Goal: Participate in discussion: Engage in conversation with other users on a specific topic

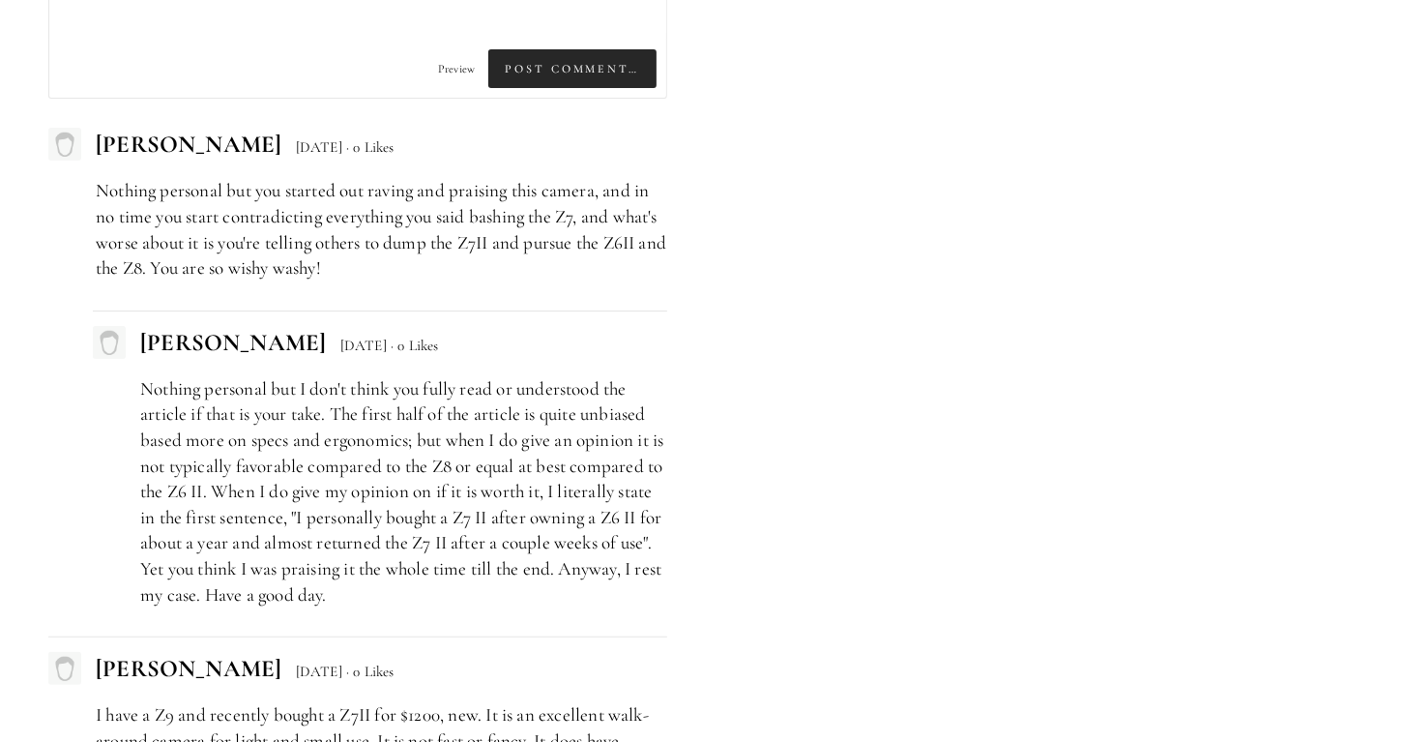
scroll to position [5028, 0]
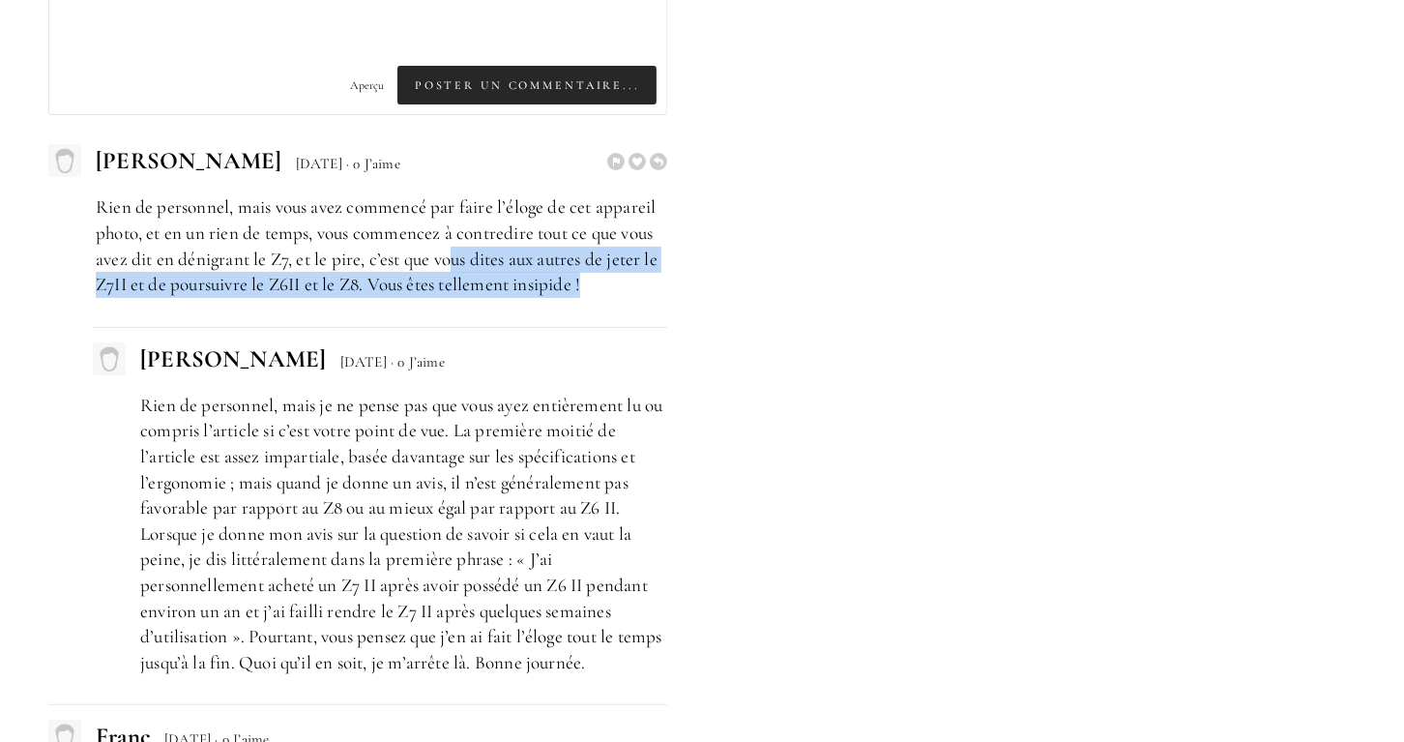
drag, startPoint x: 457, startPoint y: 254, endPoint x: 616, endPoint y: 286, distance: 161.8
click at [616, 286] on p "Rien de personnel, mais vous avez commencé par faire l’éloge de cet appareil ph…" at bounding box center [381, 245] width 571 height 102
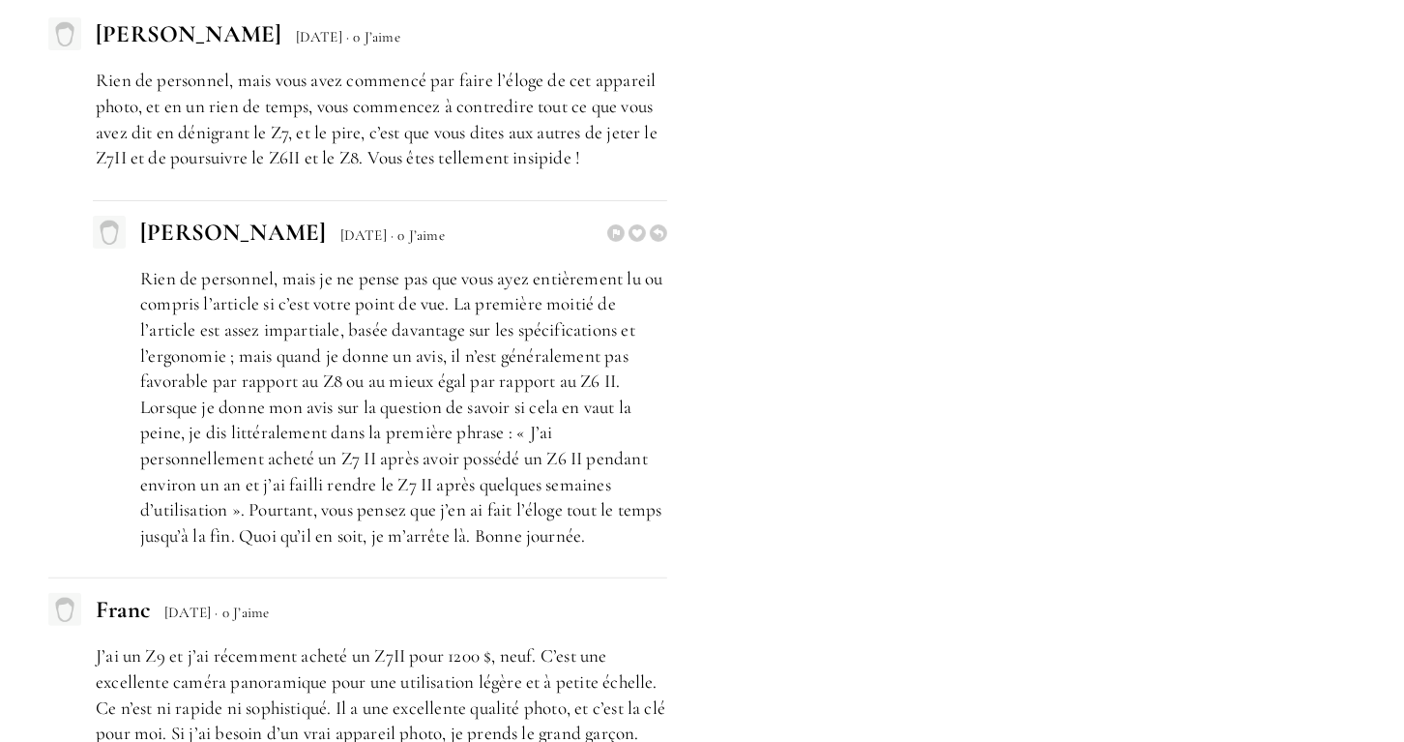
scroll to position [5220, 0]
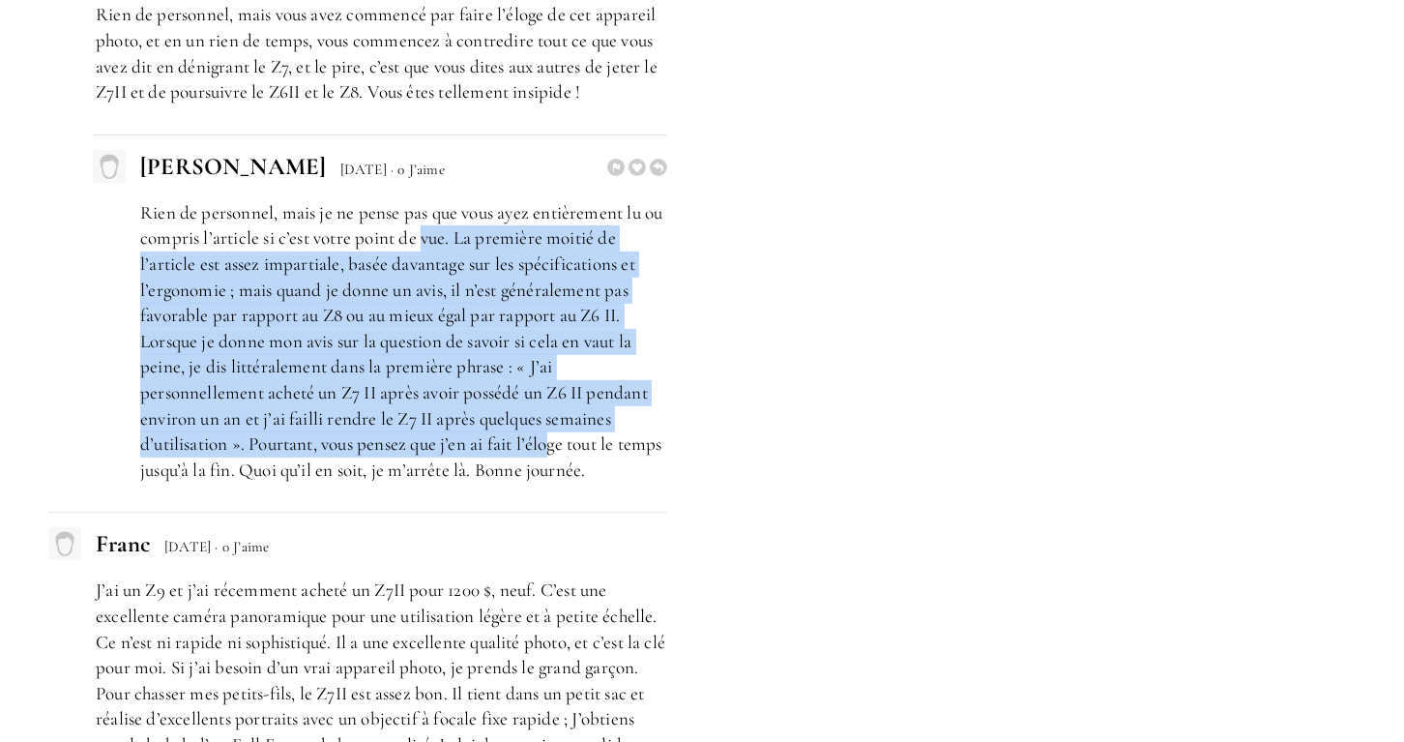
drag, startPoint x: 422, startPoint y: 233, endPoint x: 549, endPoint y: 453, distance: 253.9
click at [549, 453] on p "Rien de personnel, mais je ne pense pas que vous ayez entièrement lu ou compris…" at bounding box center [403, 341] width 527 height 283
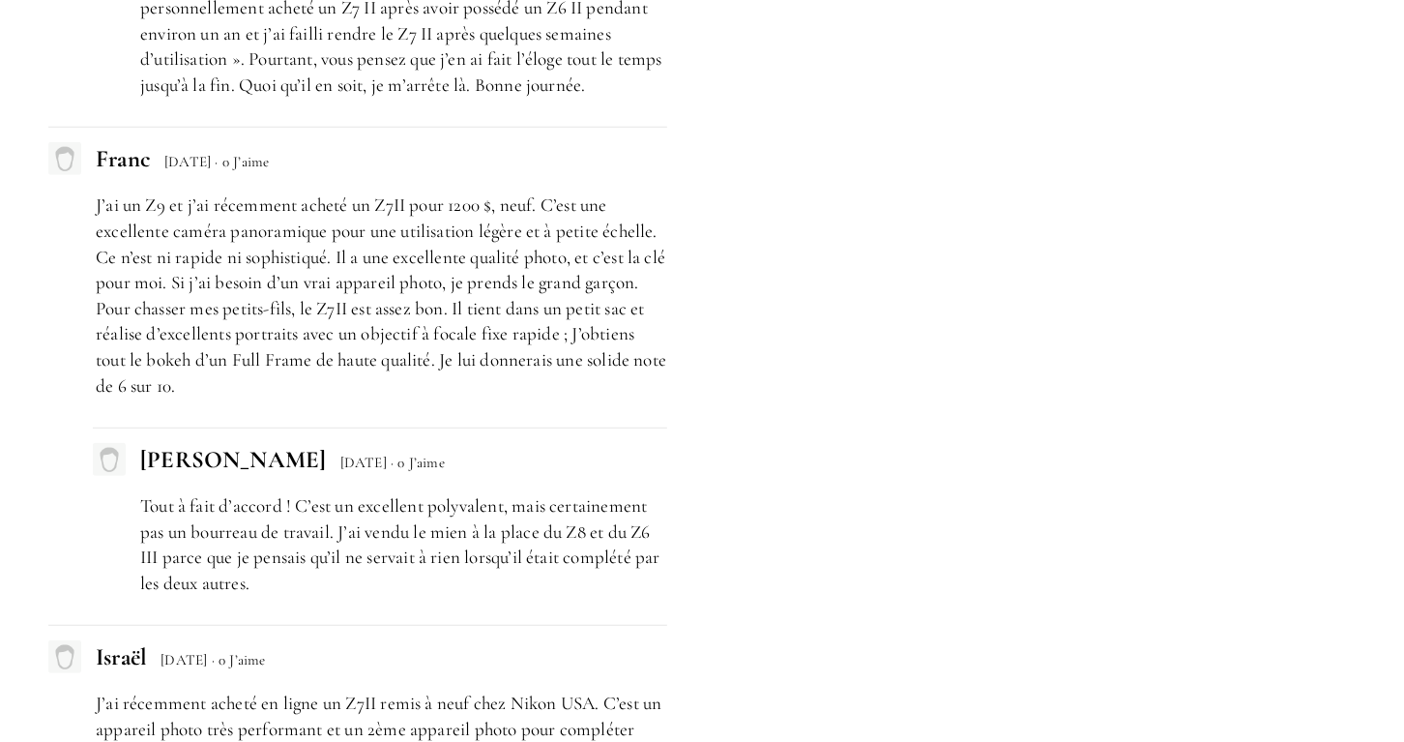
scroll to position [5607, 0]
drag, startPoint x: 124, startPoint y: 240, endPoint x: 432, endPoint y: 266, distance: 309.5
click at [432, 266] on p "J’ai un Z9 et j’ai récemment acheté un Z7II pour 1200 $, neuf. C’est une excell…" at bounding box center [381, 293] width 571 height 206
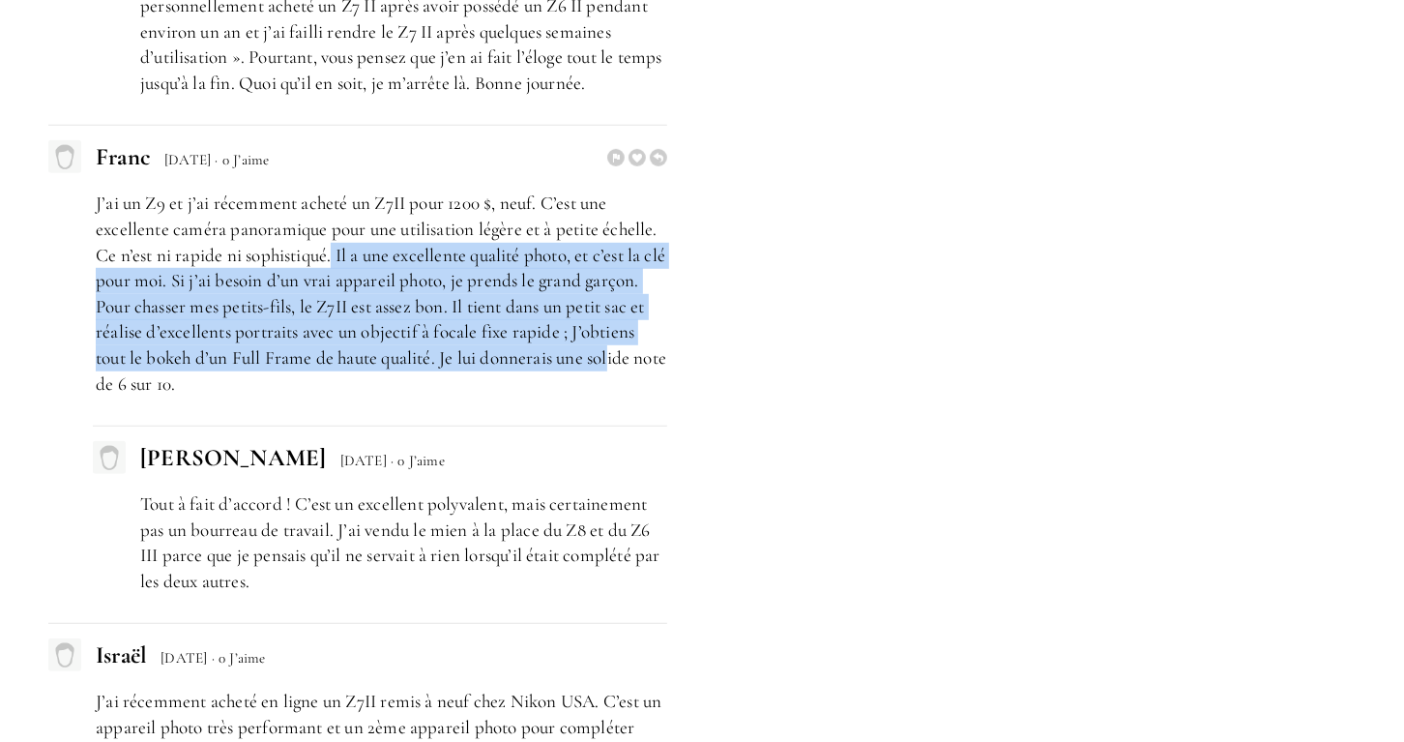
drag, startPoint x: 336, startPoint y: 253, endPoint x: 610, endPoint y: 354, distance: 292.4
click at [610, 352] on p "J’ai un Z9 et j’ai récemment acheté un Z7II pour 1200 $, neuf. C’est une excell…" at bounding box center [381, 293] width 571 height 206
click at [610, 354] on p "J’ai un Z9 et j’ai récemment acheté un Z7II pour 1200 $, neuf. C’est une excell…" at bounding box center [381, 293] width 571 height 206
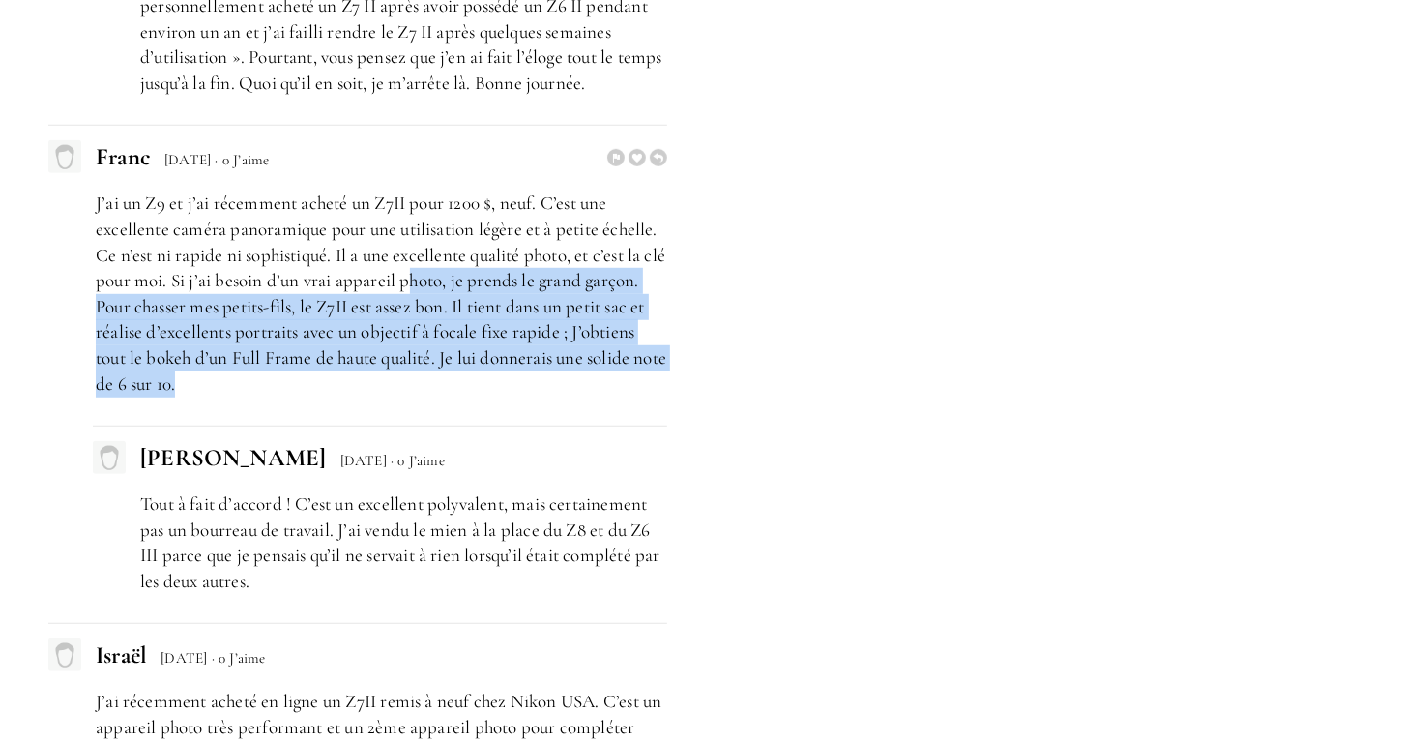
drag, startPoint x: 433, startPoint y: 267, endPoint x: 594, endPoint y: 382, distance: 197.5
click at [594, 382] on p "J’ai un Z9 et j’ai récemment acheté un Z7II pour 1200 $, neuf. C’est une excell…" at bounding box center [381, 293] width 571 height 206
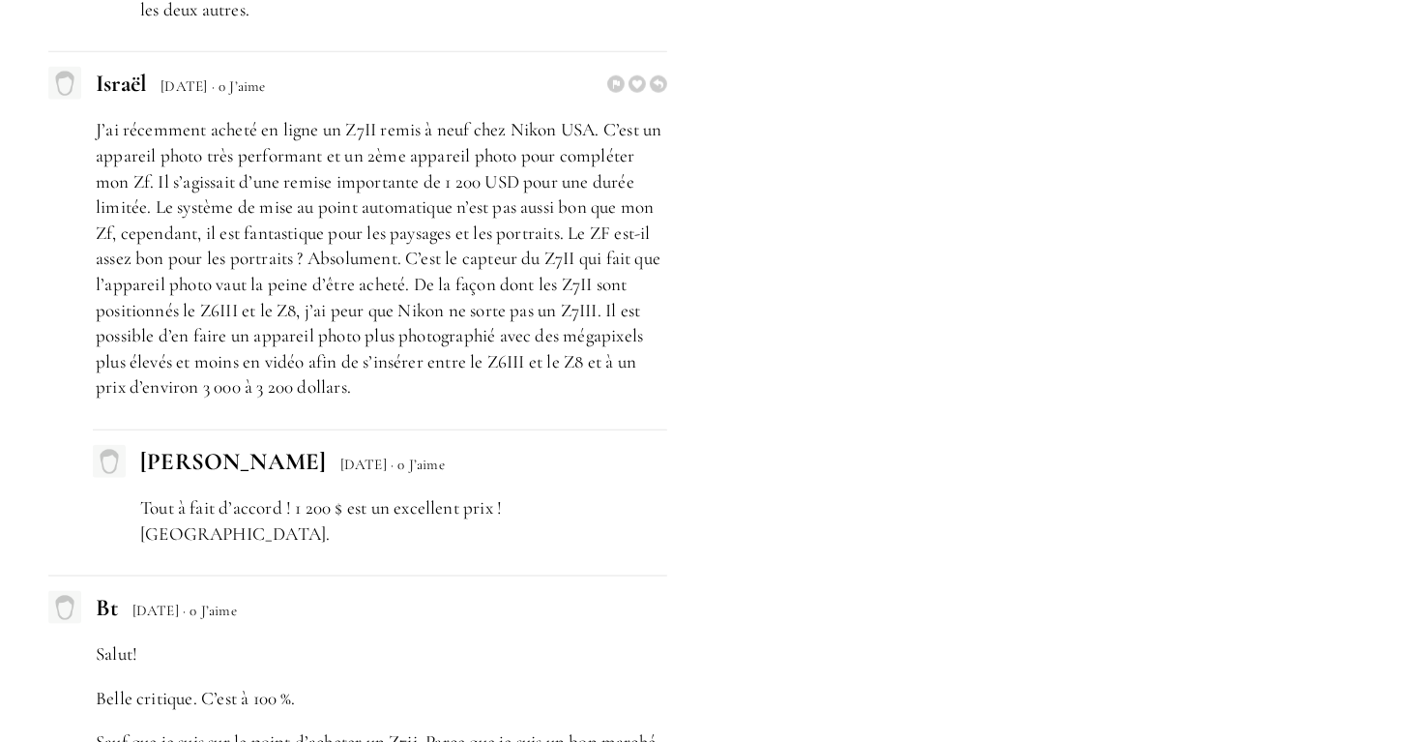
scroll to position [6187, 0]
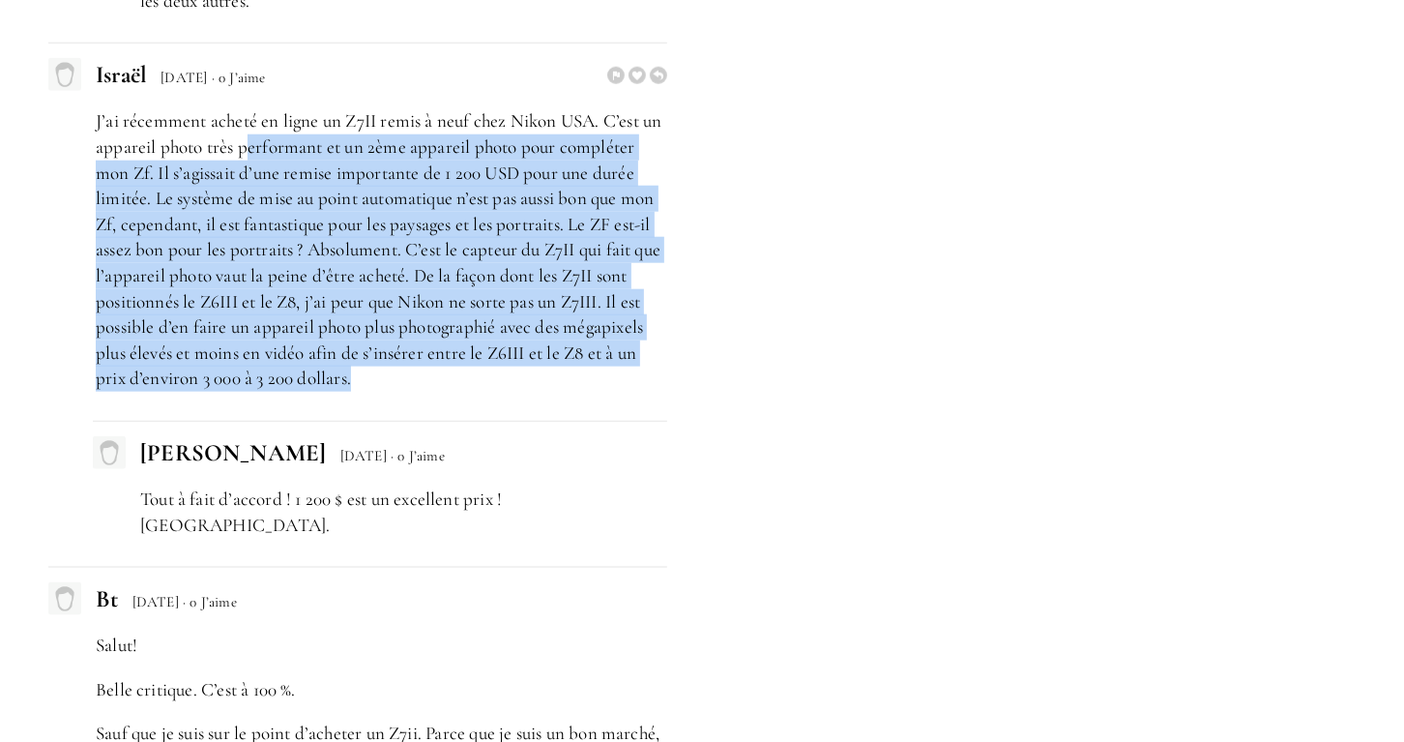
drag, startPoint x: 250, startPoint y: 136, endPoint x: 600, endPoint y: 372, distance: 422.1
click at [600, 372] on p "J’ai récemment acheté en ligne un Z7II remis à neuf chez Nikon USA. C’est un ap…" at bounding box center [381, 249] width 571 height 283
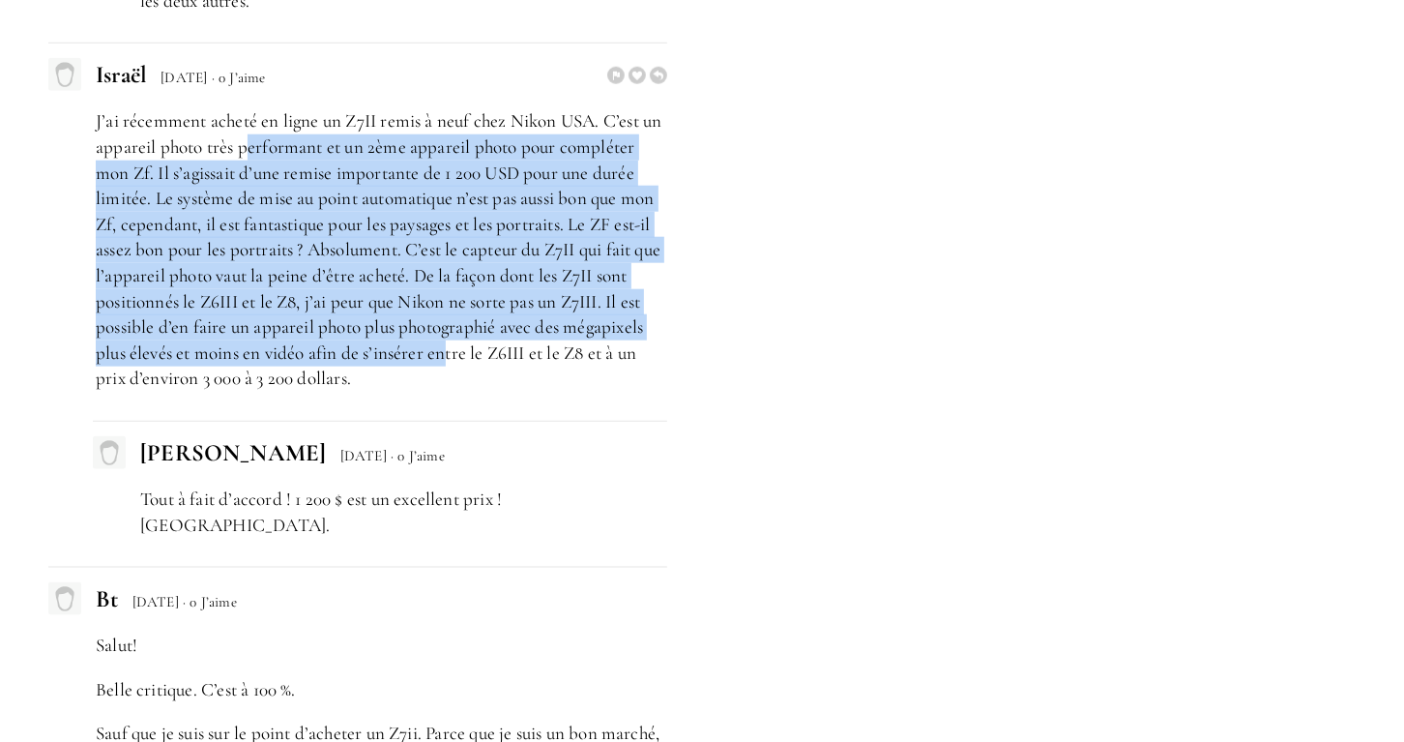
drag, startPoint x: 406, startPoint y: 352, endPoint x: 247, endPoint y: 147, distance: 259.8
click at [247, 147] on p "J’ai récemment acheté en ligne un Z7II remis à neuf chez Nikon USA. C’est un ap…" at bounding box center [381, 249] width 571 height 283
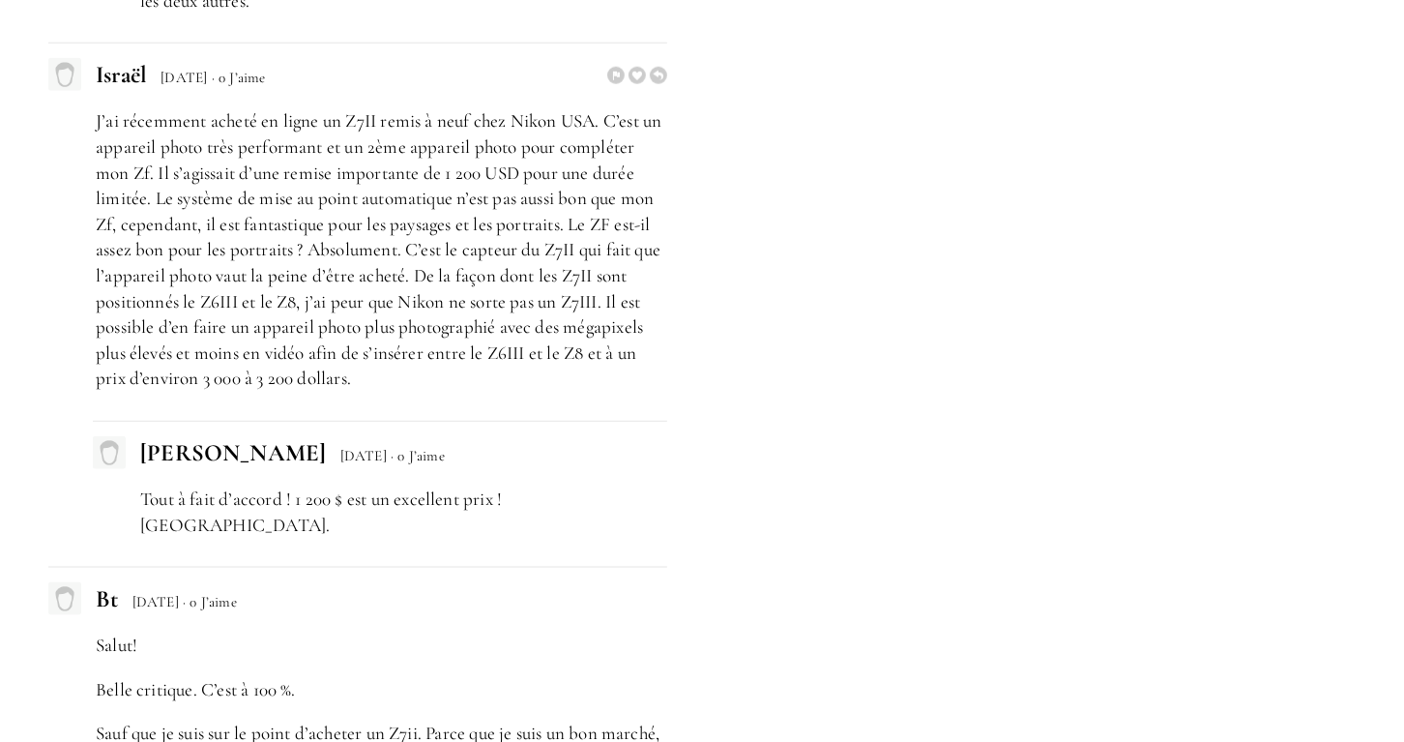
drag, startPoint x: 311, startPoint y: 259, endPoint x: 376, endPoint y: 357, distance: 117.2
click at [373, 350] on p "J’ai récemment acheté en ligne un Z7II remis à neuf chez Nikon USA. C’est un ap…" at bounding box center [381, 249] width 571 height 283
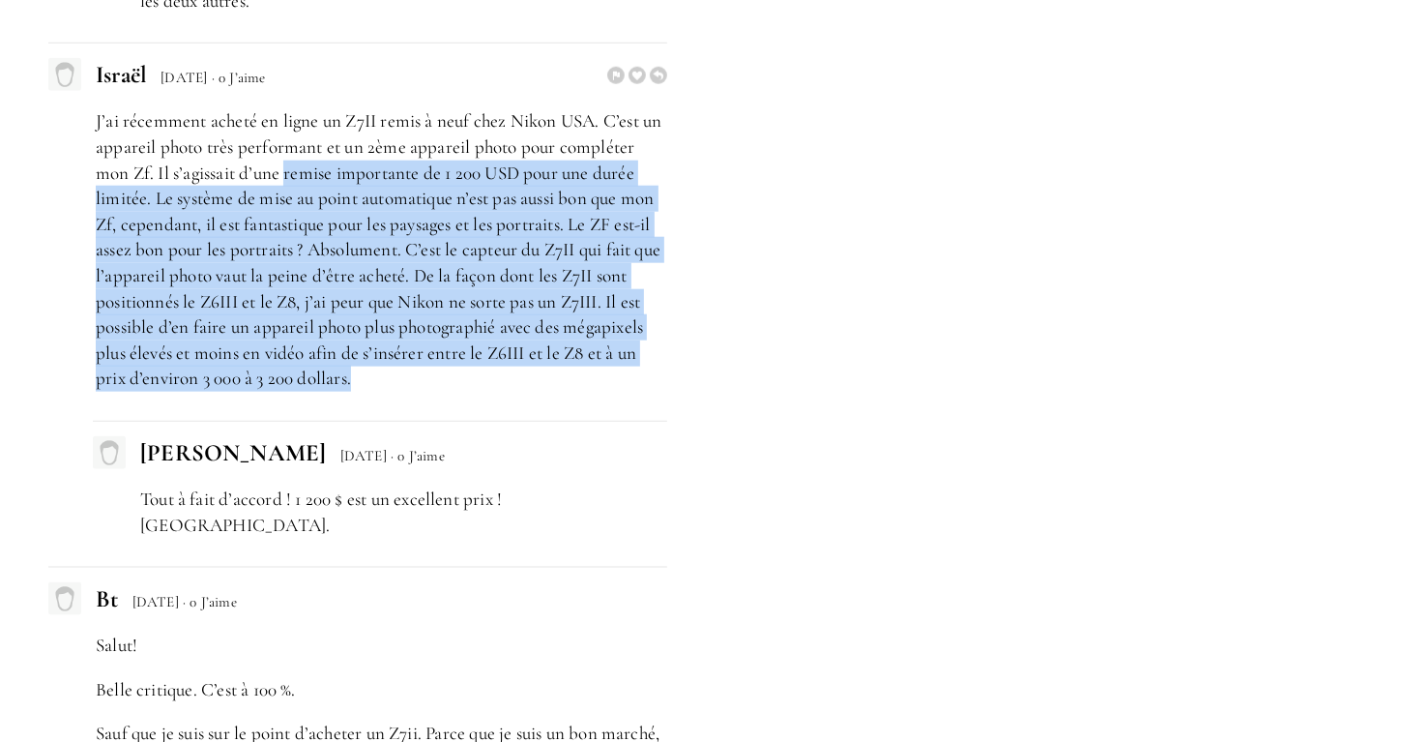
drag, startPoint x: 384, startPoint y: 376, endPoint x: 284, endPoint y: 159, distance: 239.3
click at [284, 159] on p "J’ai récemment acheté en ligne un Z7II remis à neuf chez Nikon USA. C’est un ap…" at bounding box center [381, 249] width 571 height 283
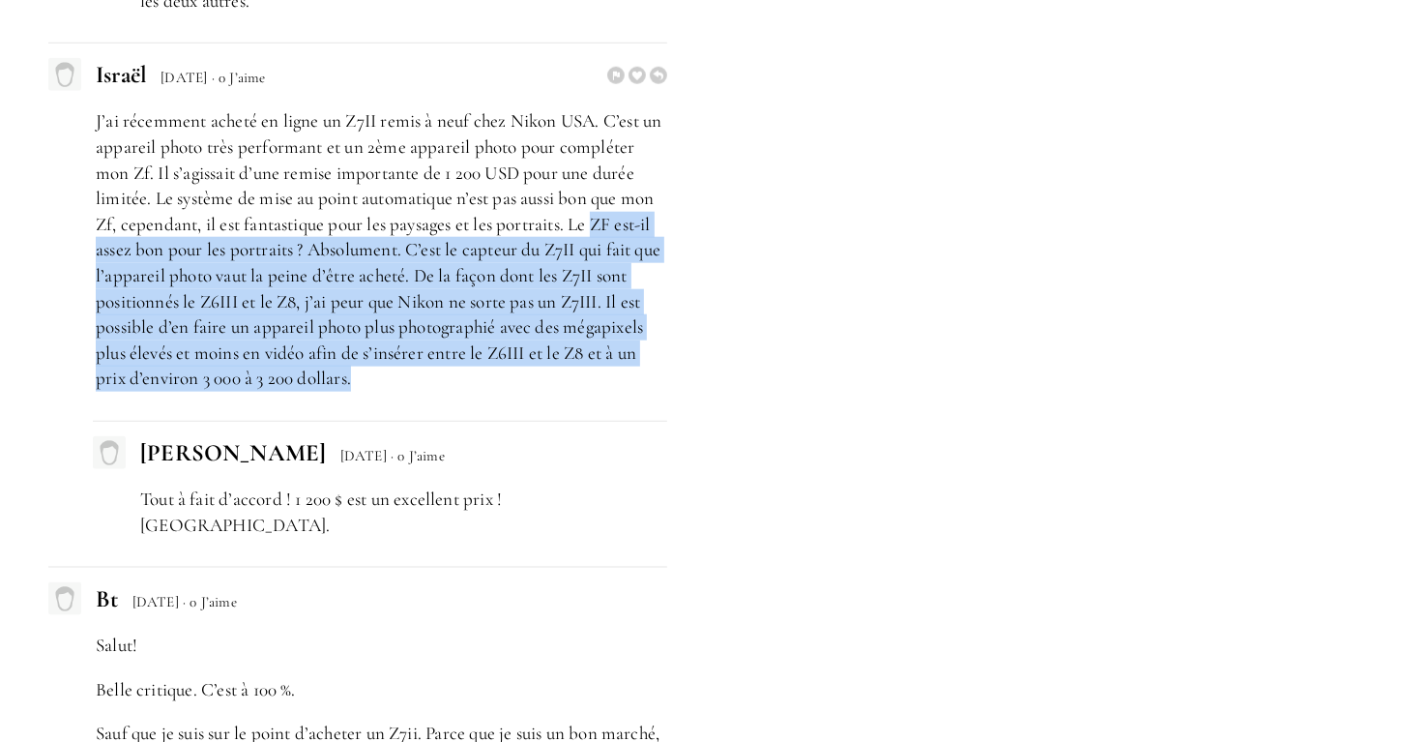
drag, startPoint x: 620, startPoint y: 227, endPoint x: 639, endPoint y: 386, distance: 159.7
click at [639, 386] on p "J’ai récemment acheté en ligne un Z7II remis à neuf chez Nikon USA. C’est un ap…" at bounding box center [381, 249] width 571 height 283
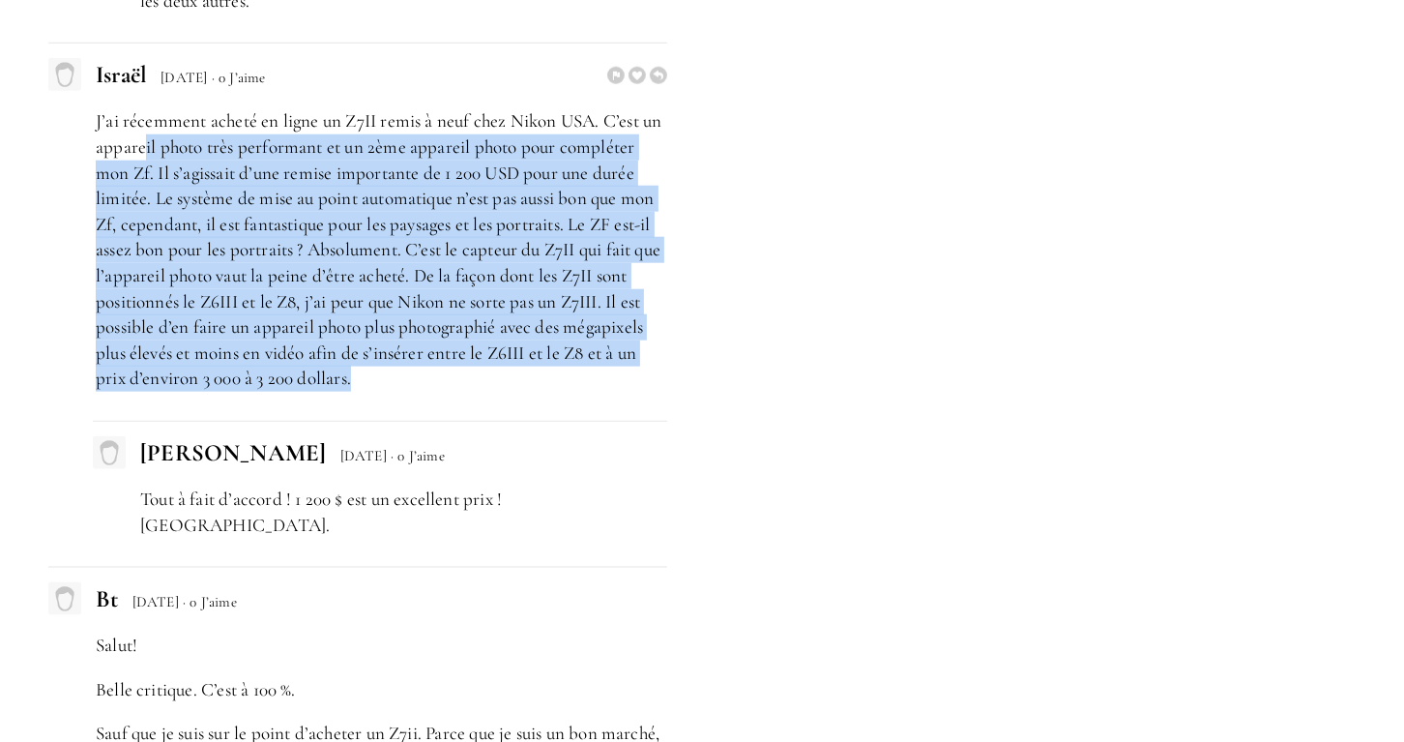
drag, startPoint x: 520, startPoint y: 356, endPoint x: 145, endPoint y: 158, distance: 424.3
click at [145, 158] on p "J’ai récemment acheté en ligne un Z7II remis à neuf chez Nikon USA. C’est un ap…" at bounding box center [381, 249] width 571 height 283
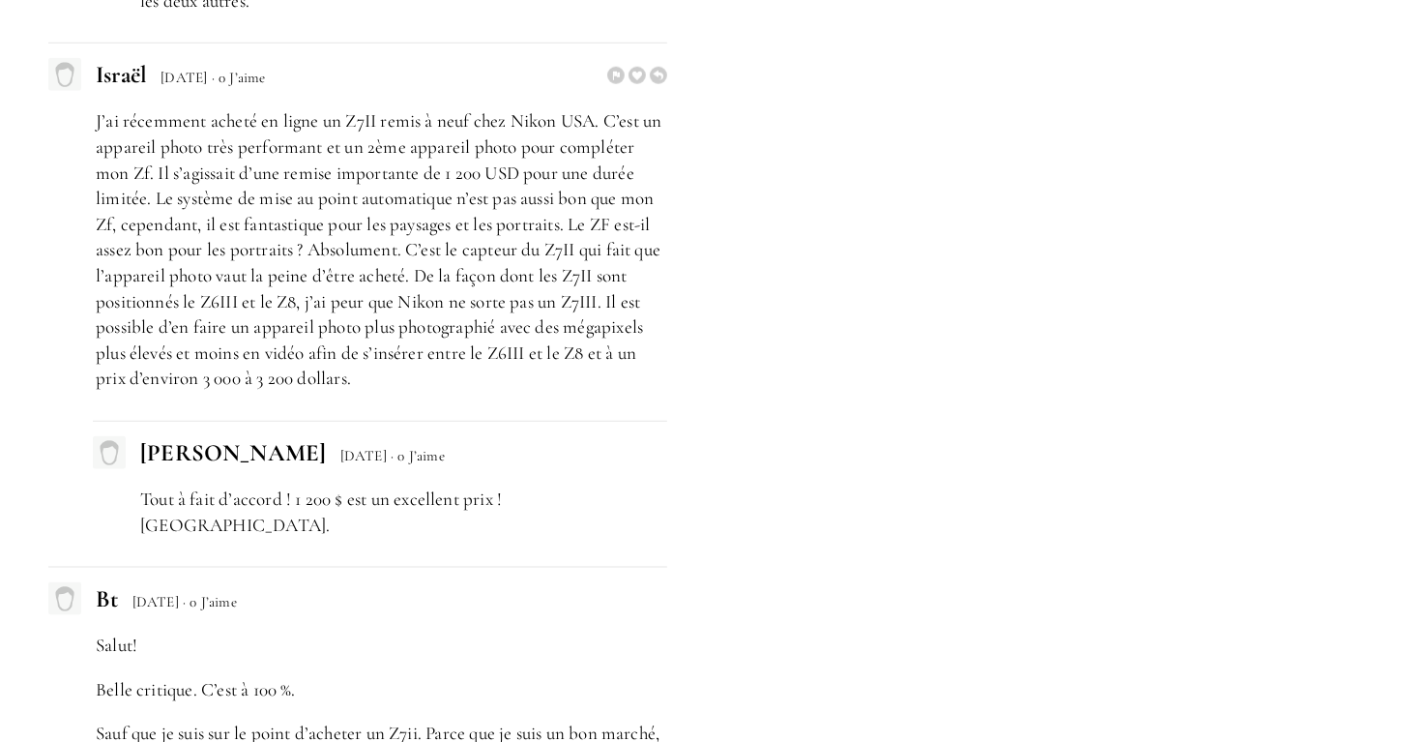
drag, startPoint x: 160, startPoint y: 187, endPoint x: 338, endPoint y: 363, distance: 250.9
click at [337, 363] on p "J’ai récemment acheté en ligne un Z7II remis à neuf chez Nikon USA. C’est un ap…" at bounding box center [381, 249] width 571 height 283
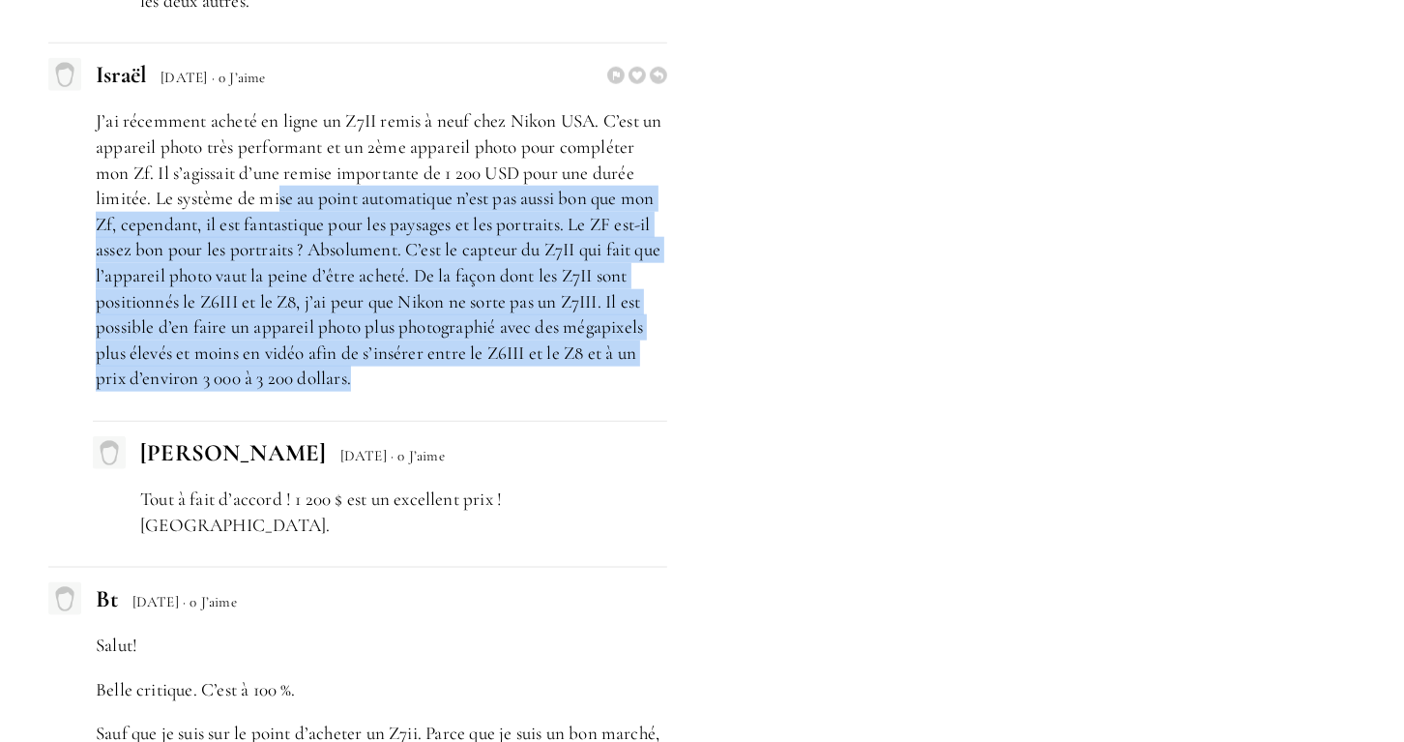
drag, startPoint x: 373, startPoint y: 383, endPoint x: 278, endPoint y: 205, distance: 202.0
click at [278, 205] on p "J’ai récemment acheté en ligne un Z7II remis à neuf chez Nikon USA. C’est un ap…" at bounding box center [381, 249] width 571 height 283
click at [278, 203] on p "J’ai récemment acheté en ligne un Z7II remis à neuf chez Nikon USA. C’est un ap…" at bounding box center [381, 249] width 571 height 283
drag, startPoint x: 315, startPoint y: 239, endPoint x: 443, endPoint y: 378, distance: 188.9
click at [443, 378] on p "J’ai récemment acheté en ligne un Z7II remis à neuf chez Nikon USA. C’est un ap…" at bounding box center [381, 249] width 571 height 283
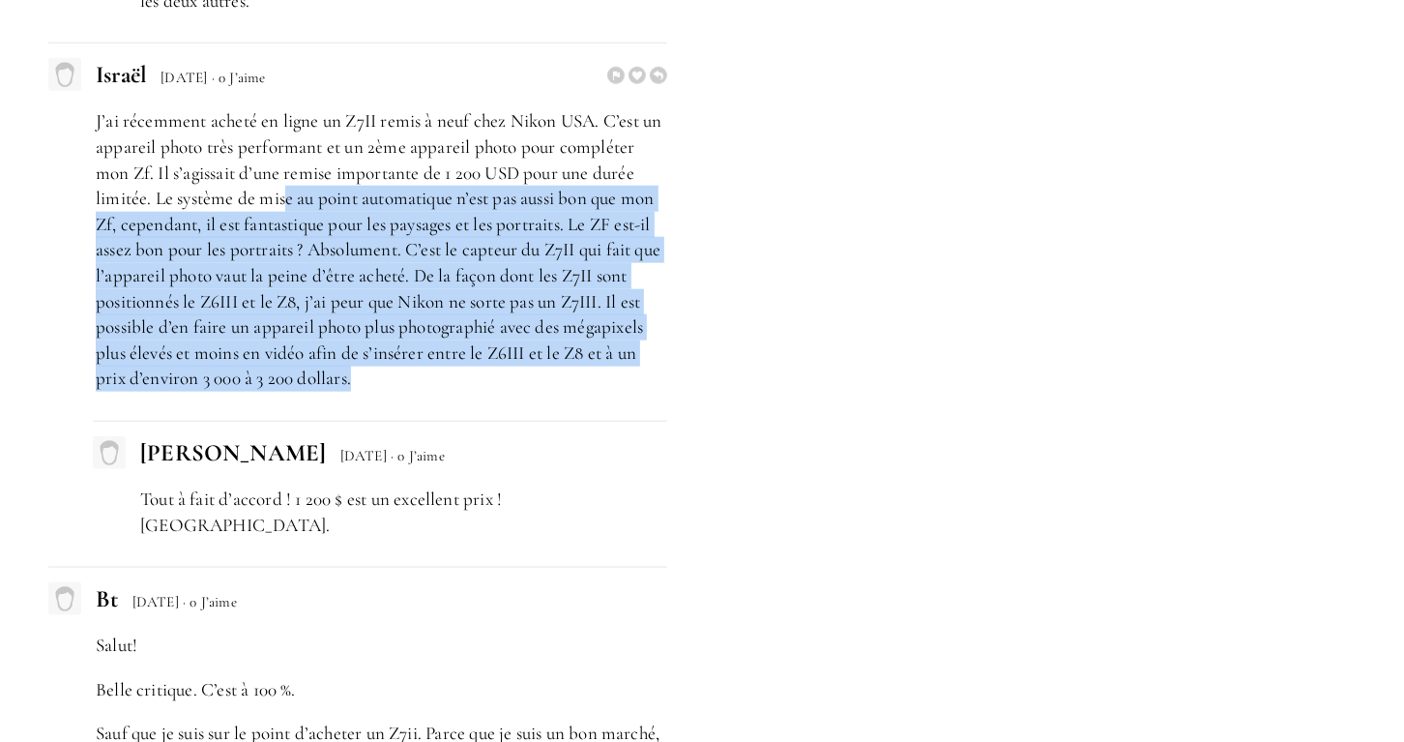
click at [443, 378] on p "J’ai récemment acheté en ligne un Z7II remis à neuf chez Nikon USA. C’est un ap…" at bounding box center [381, 249] width 571 height 283
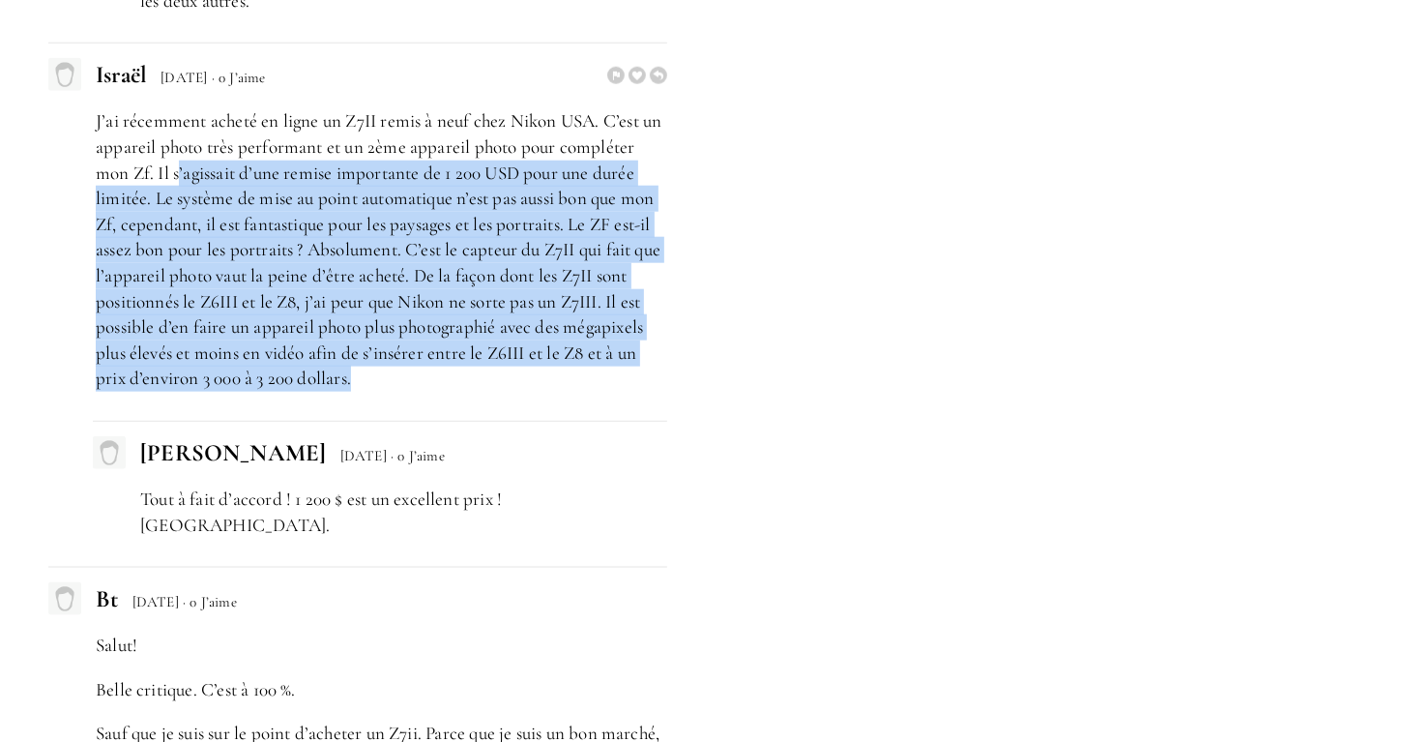
drag, startPoint x: 416, startPoint y: 378, endPoint x: 179, endPoint y: 171, distance: 314.5
click at [179, 171] on p "J’ai récemment acheté en ligne un Z7II remis à neuf chez Nikon USA. C’est un ap…" at bounding box center [381, 249] width 571 height 283
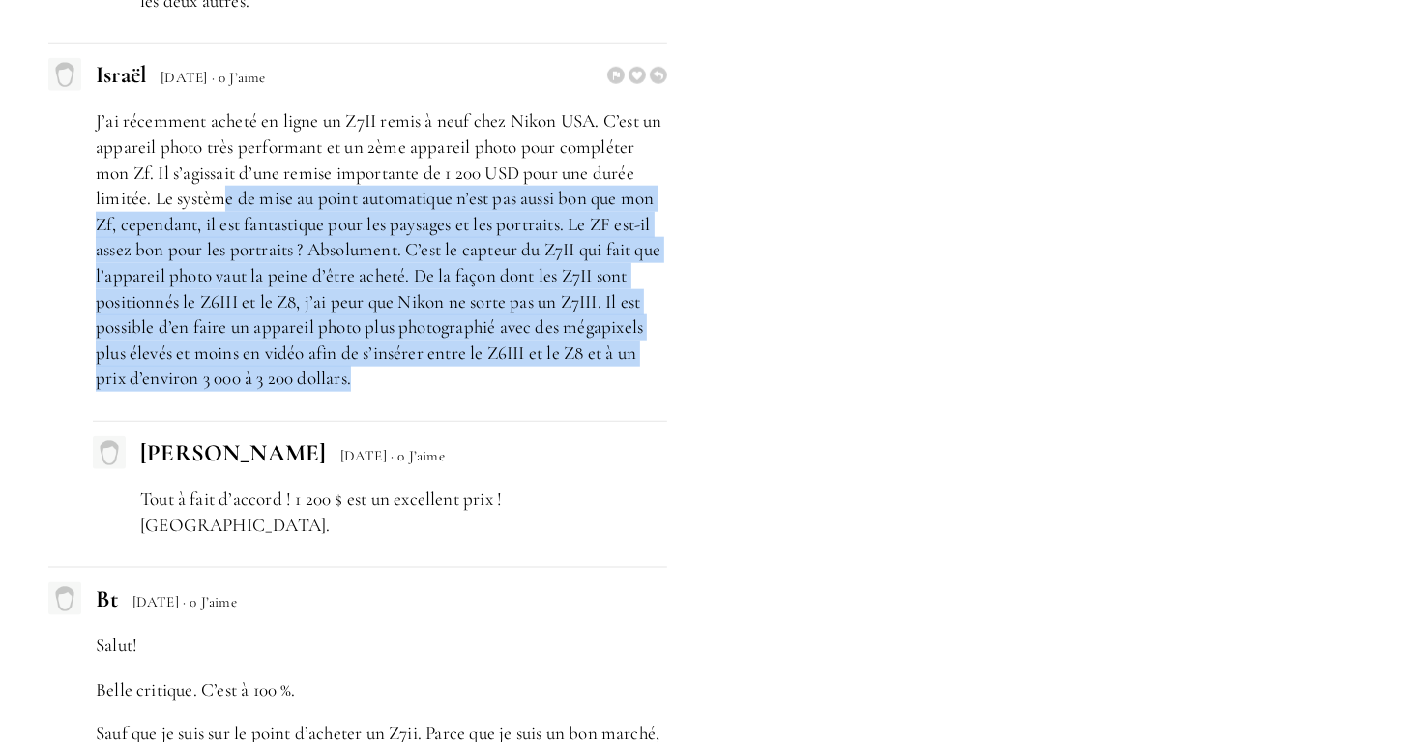
drag, startPoint x: 293, startPoint y: 225, endPoint x: 447, endPoint y: 372, distance: 212.7
click at [447, 372] on p "J’ai récemment acheté en ligne un Z7II remis à neuf chez Nikon USA. C’est un ap…" at bounding box center [381, 249] width 571 height 283
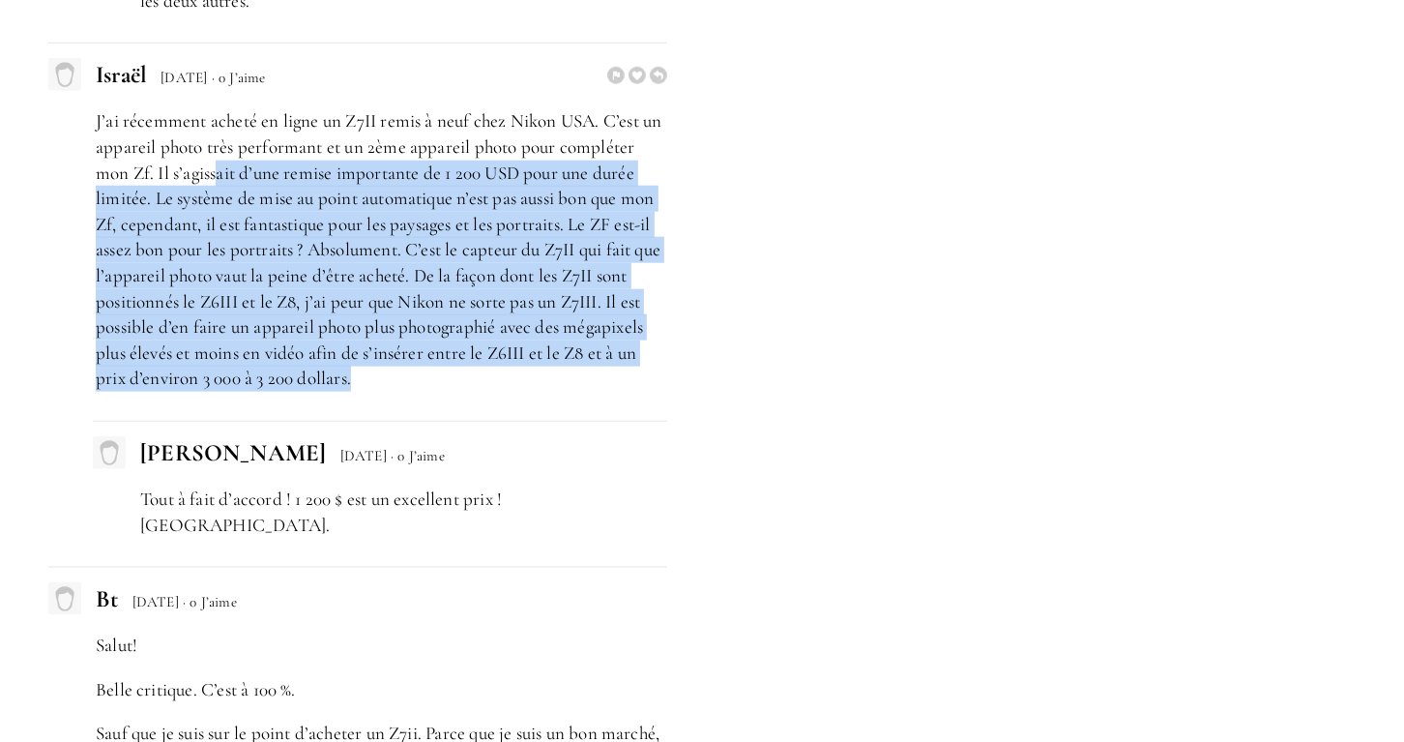
drag, startPoint x: 447, startPoint y: 372, endPoint x: 217, endPoint y: 178, distance: 301.2
click at [217, 178] on p "J’ai récemment acheté en ligne un Z7II remis à neuf chez Nikon USA. C’est un ap…" at bounding box center [381, 249] width 571 height 283
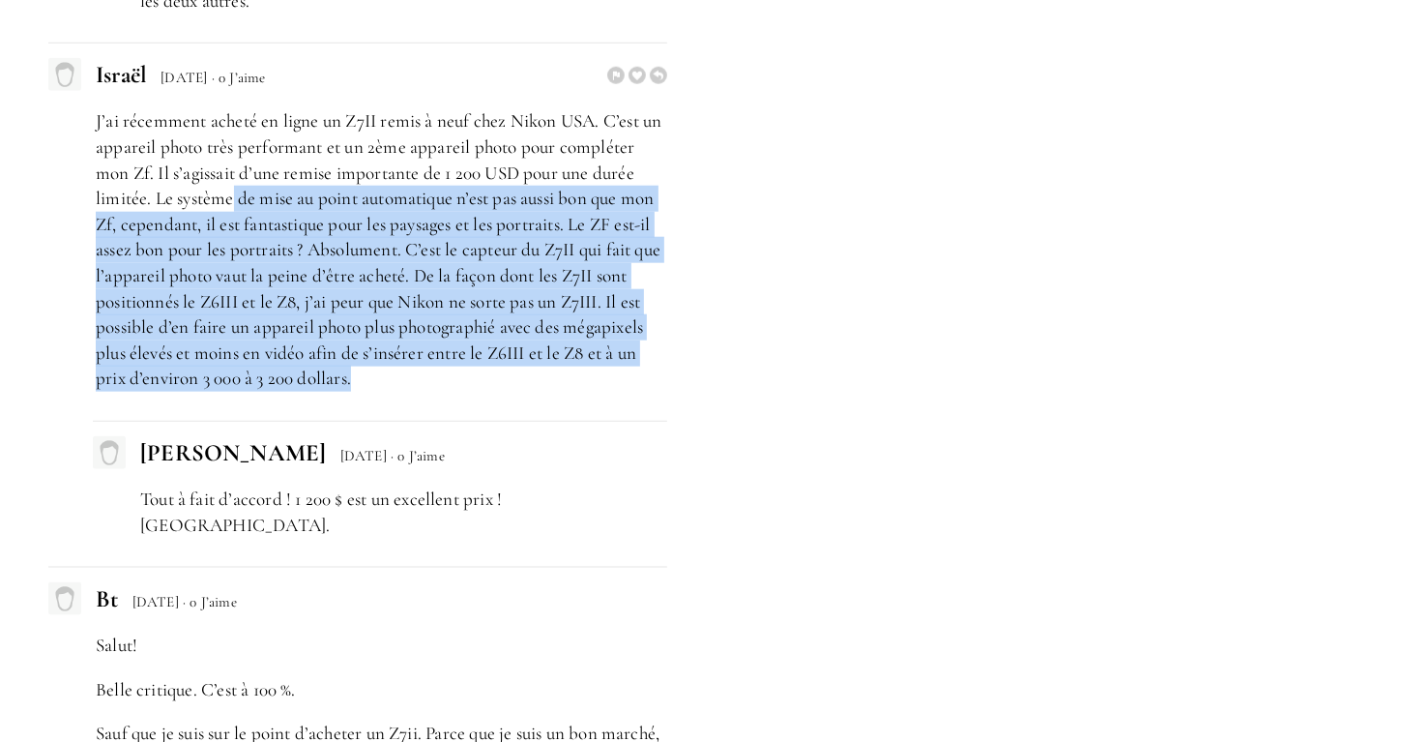
drag, startPoint x: 311, startPoint y: 242, endPoint x: 424, endPoint y: 379, distance: 177.3
click at [424, 379] on p "J’ai récemment acheté en ligne un Z7II remis à neuf chez Nikon USA. C’est un ap…" at bounding box center [381, 249] width 571 height 283
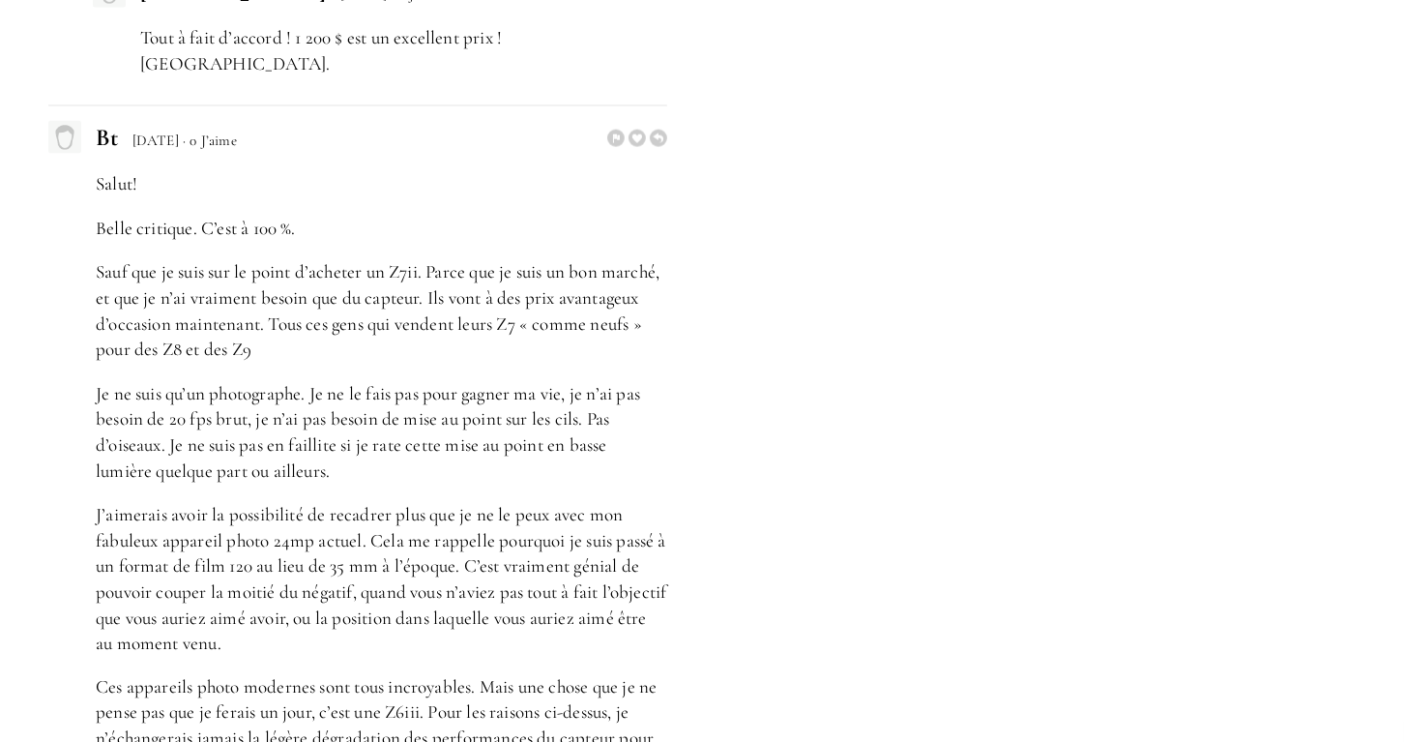
scroll to position [6671, 0]
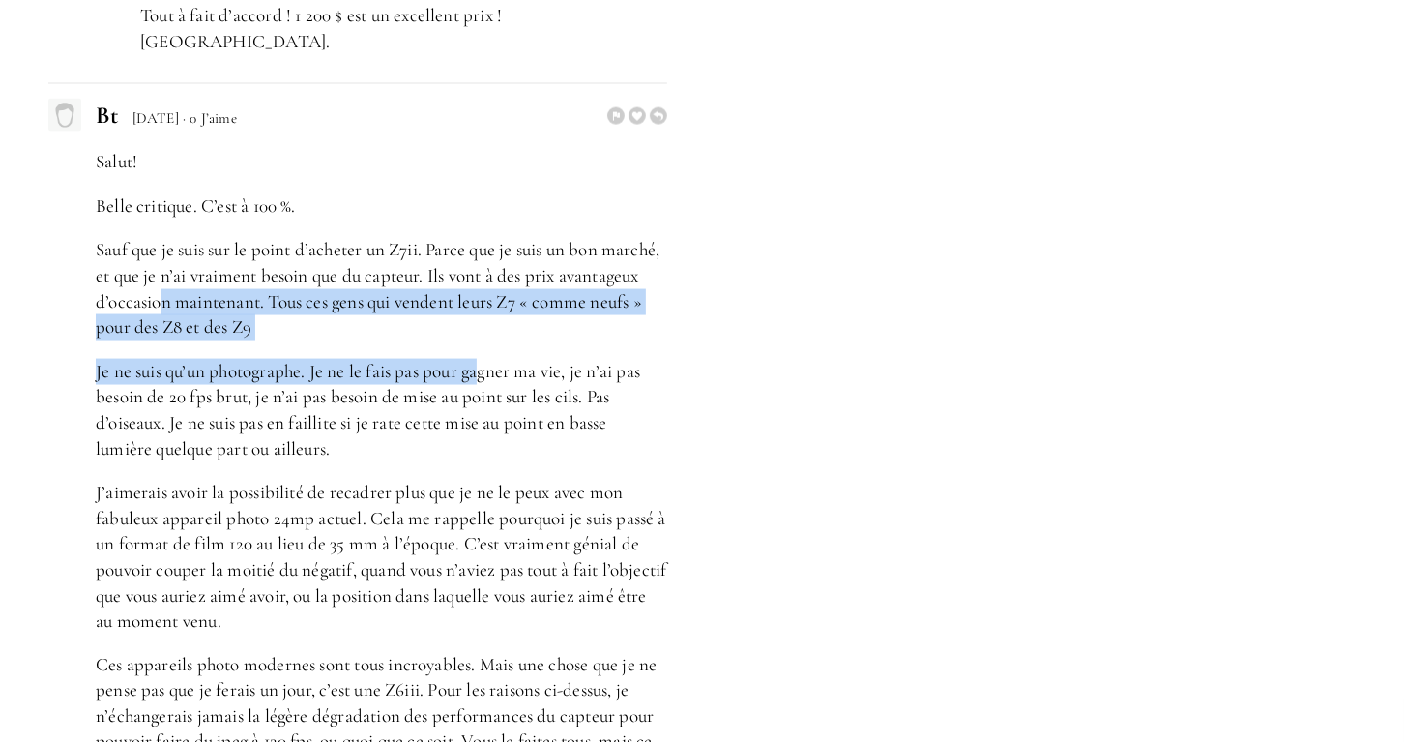
drag, startPoint x: 245, startPoint y: 273, endPoint x: 485, endPoint y: 315, distance: 244.5
click at [485, 315] on div "Salut! Belle critique. C’est à 100 %. Sauf que je suis sur le point d’acheter u…" at bounding box center [357, 464] width 619 height 631
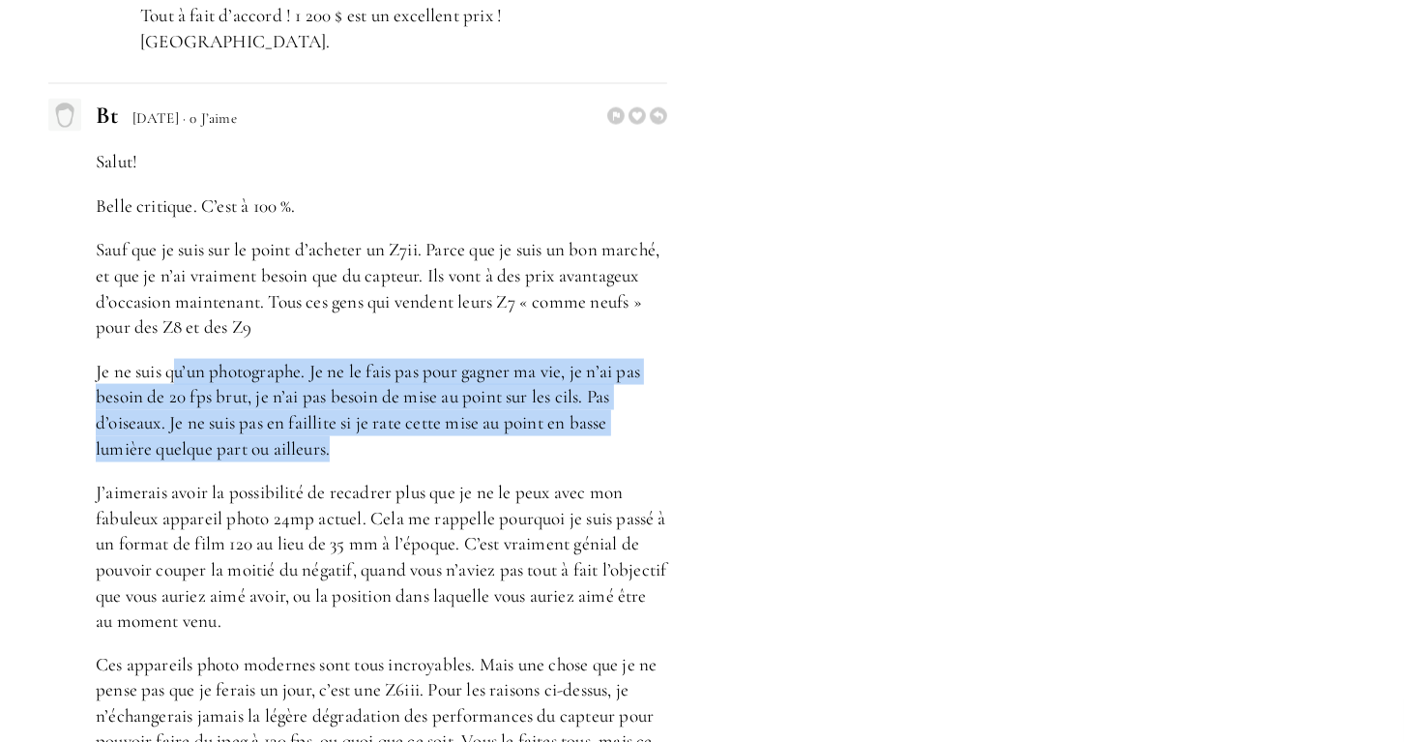
drag, startPoint x: 178, startPoint y: 341, endPoint x: 362, endPoint y: 424, distance: 201.3
click at [362, 424] on p "Je ne suis qu’un photographe. Je ne le fais pas pour gagner ma vie, je n’ai pas…" at bounding box center [381, 410] width 571 height 102
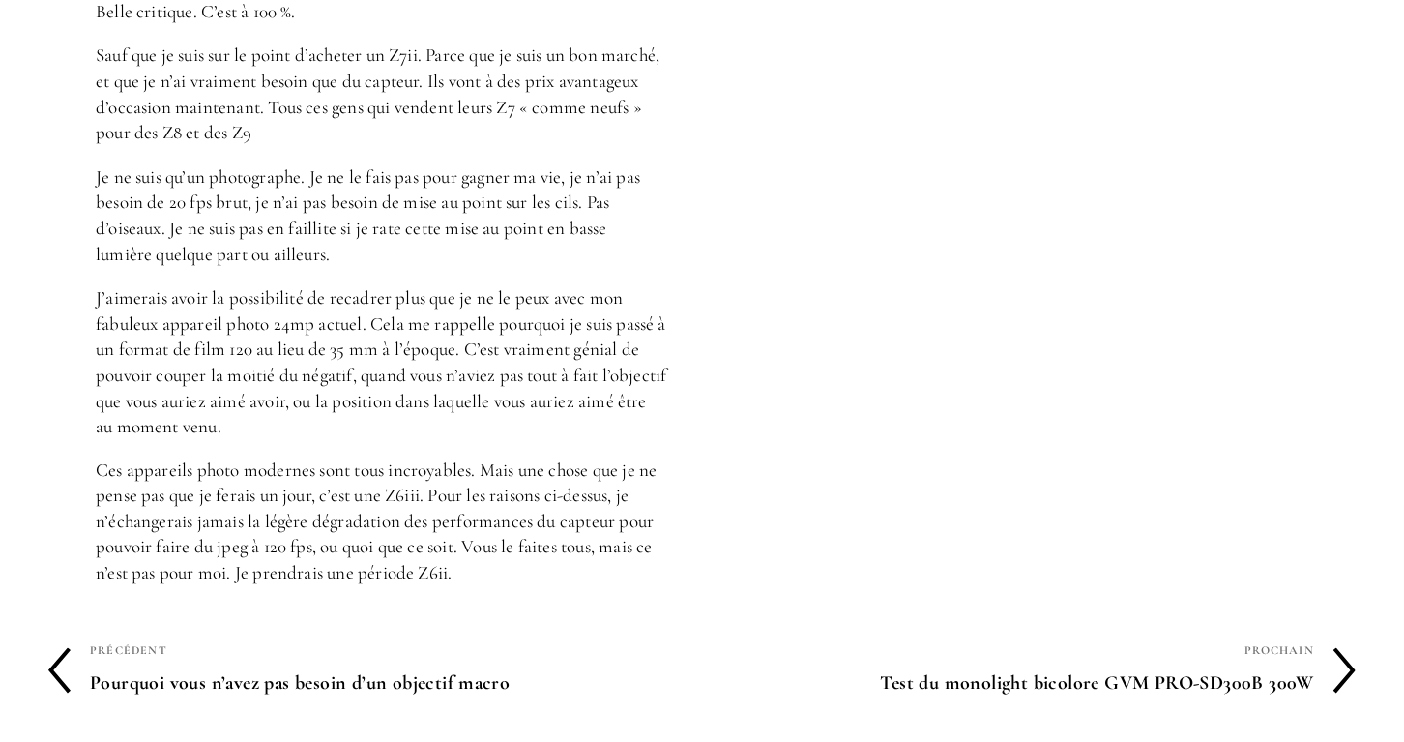
scroll to position [6768, 0]
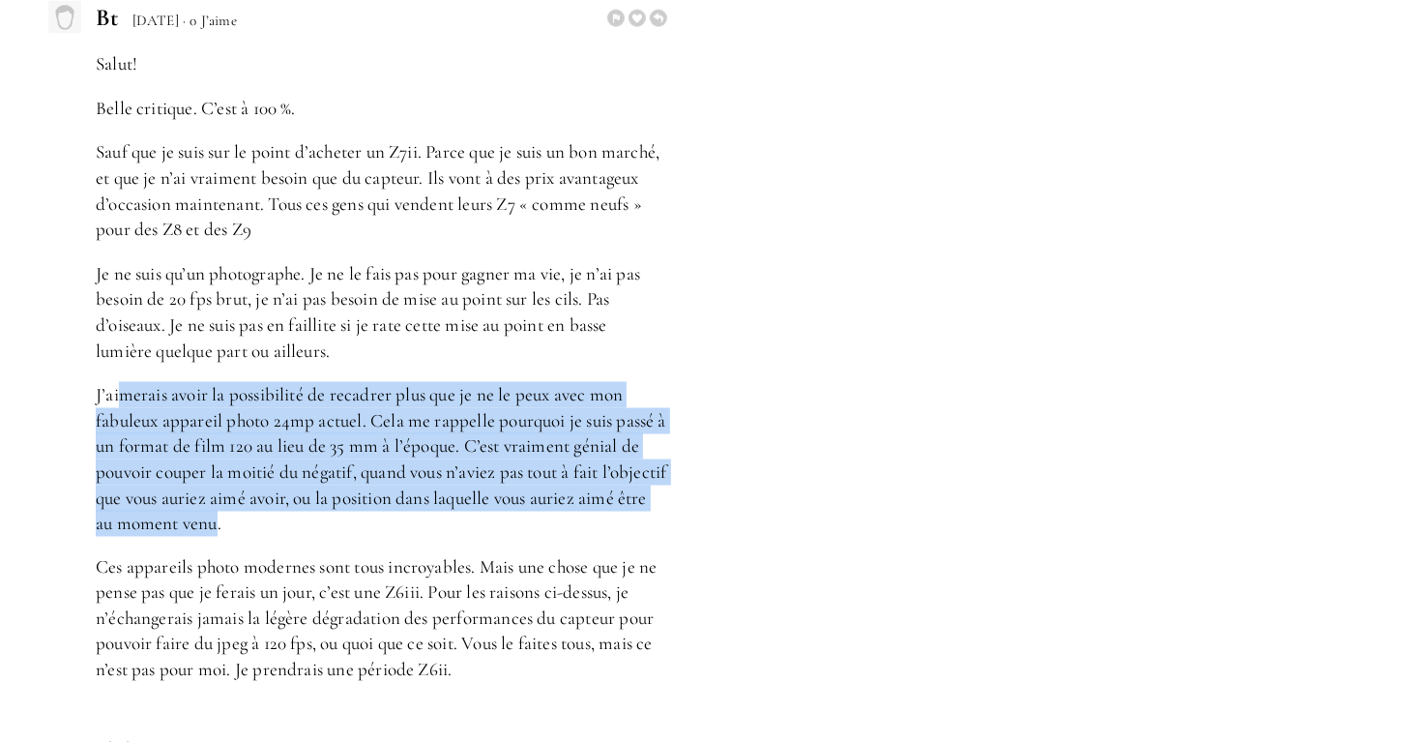
drag, startPoint x: 134, startPoint y: 362, endPoint x: 290, endPoint y: 492, distance: 203.2
click at [290, 492] on p "J’aimerais avoir la possibilité de recadrer plus que je ne le peux avec mon fab…" at bounding box center [381, 459] width 571 height 155
drag, startPoint x: 290, startPoint y: 492, endPoint x: 74, endPoint y: 358, distance: 254.1
click at [74, 358] on div "Salut! Belle critique. C’est à 100 %. Sauf que je suis sur le point d’acheter u…" at bounding box center [357, 366] width 619 height 631
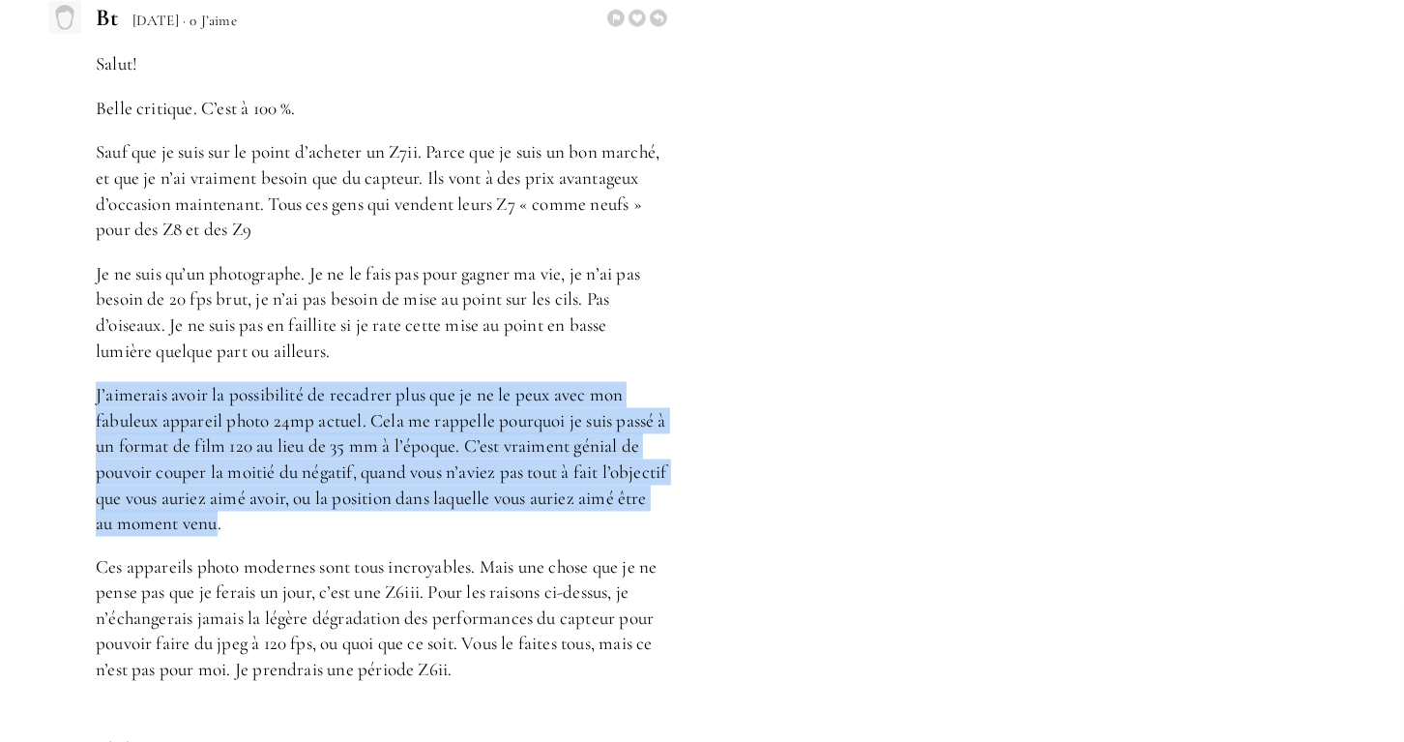
click at [74, 358] on div "Salut! Belle critique. C’est à 100 %. Sauf que je suis sur le point d’acheter u…" at bounding box center [357, 366] width 619 height 631
drag, startPoint x: 118, startPoint y: 363, endPoint x: 315, endPoint y: 497, distance: 238.7
click at [315, 497] on p "J’aimerais avoir la possibilité de recadrer plus que je ne le peux avec mon fab…" at bounding box center [381, 459] width 571 height 155
drag, startPoint x: 309, startPoint y: 486, endPoint x: 122, endPoint y: 363, distance: 224.7
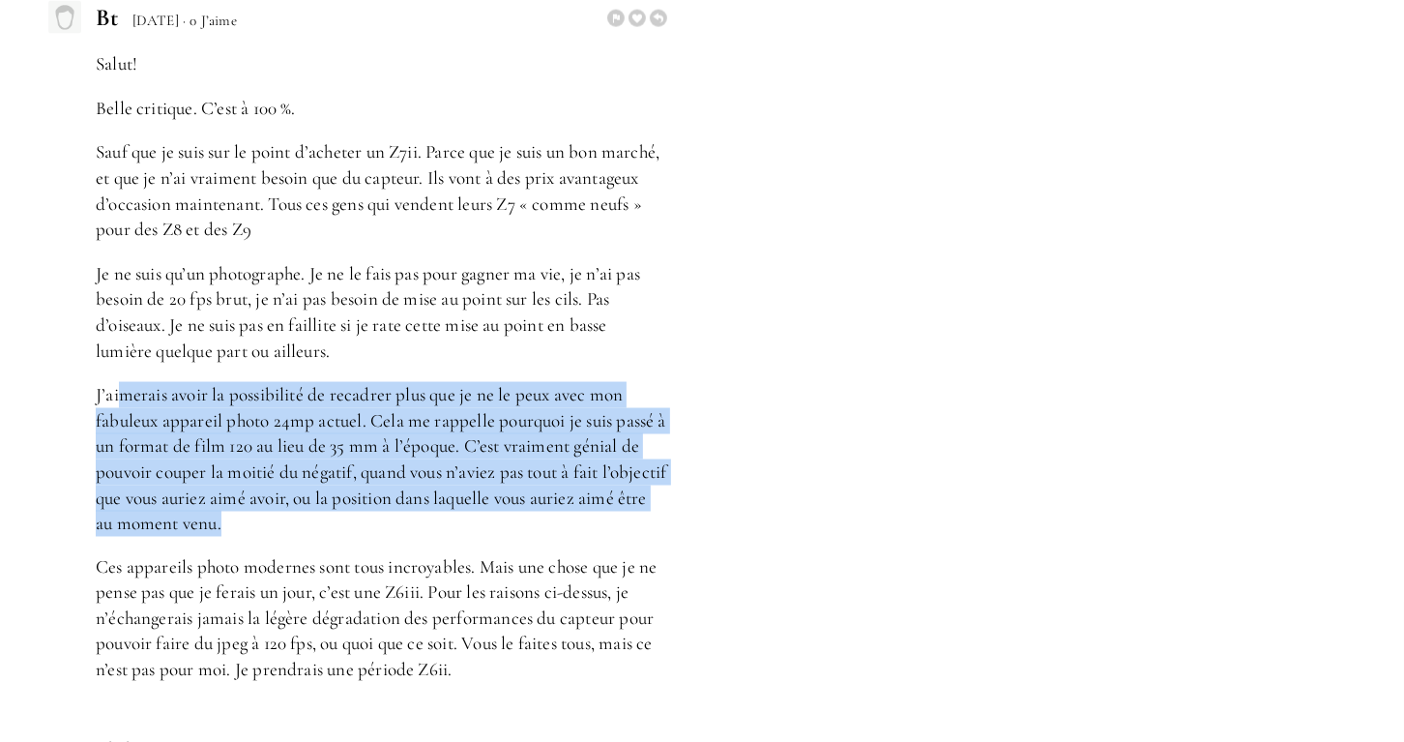
click at [122, 382] on p "J’aimerais avoir la possibilité de recadrer plus que je ne le peux avec mon fab…" at bounding box center [381, 459] width 571 height 155
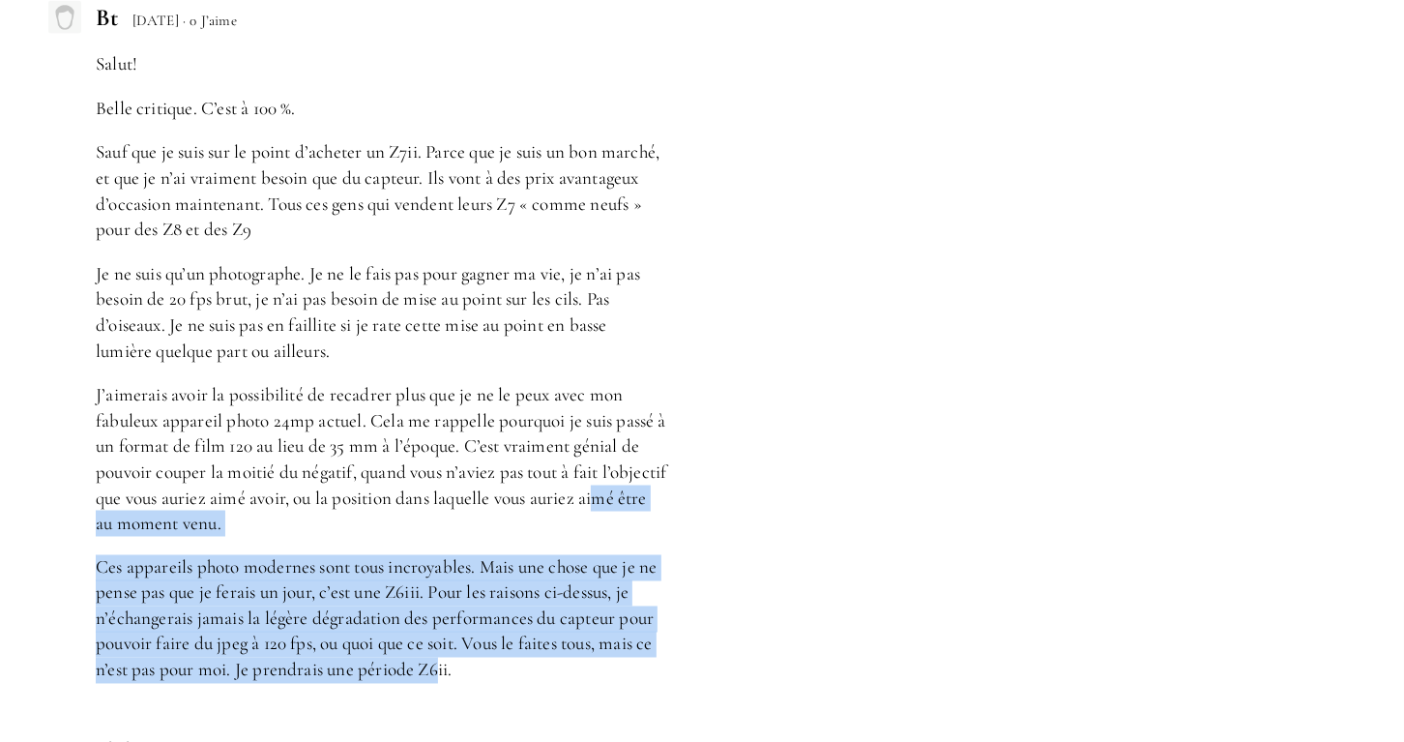
drag, startPoint x: 162, startPoint y: 499, endPoint x: 442, endPoint y: 673, distance: 329.2
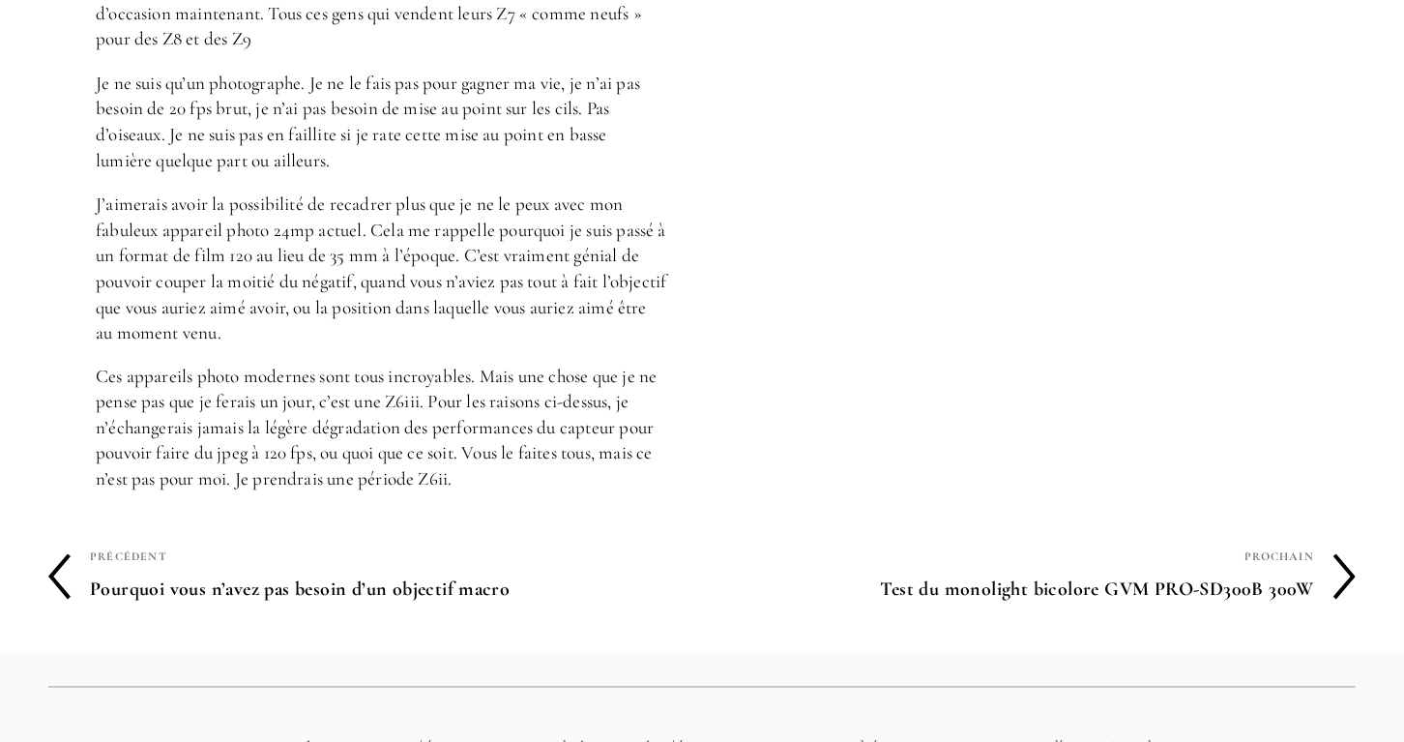
scroll to position [7086, 0]
